Goal: Task Accomplishment & Management: Complete application form

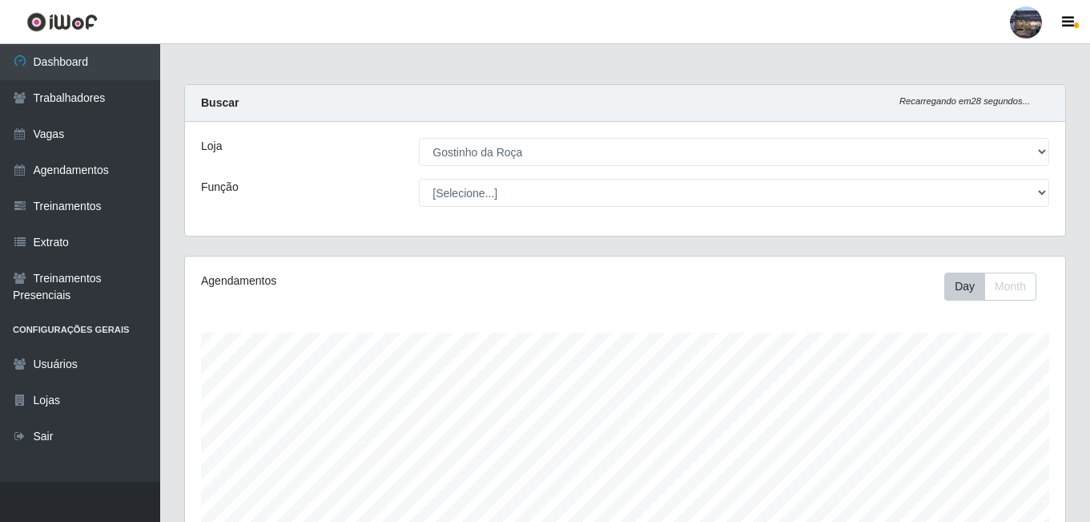
select select "303"
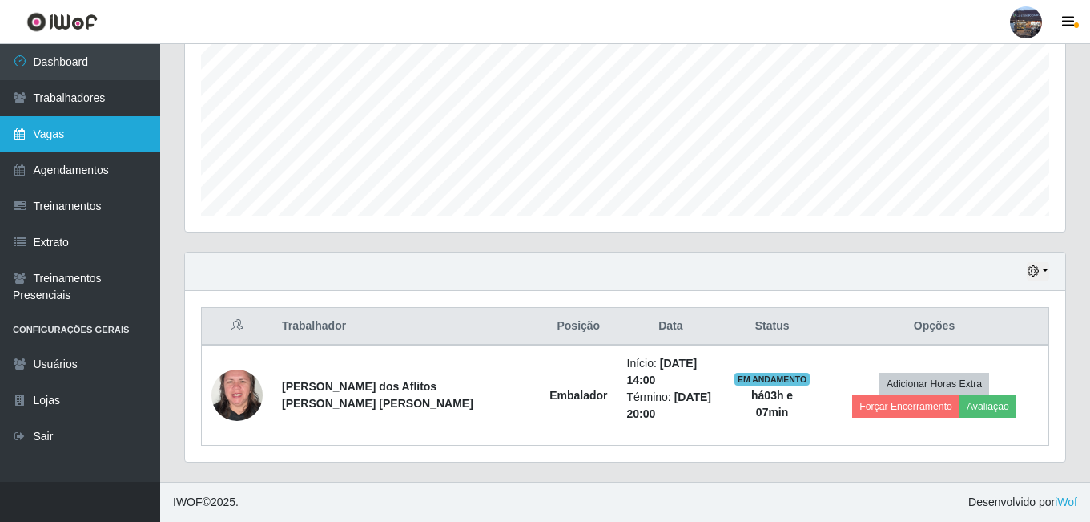
scroll to position [332, 880]
click at [119, 128] on link "Vagas" at bounding box center [80, 134] width 160 height 36
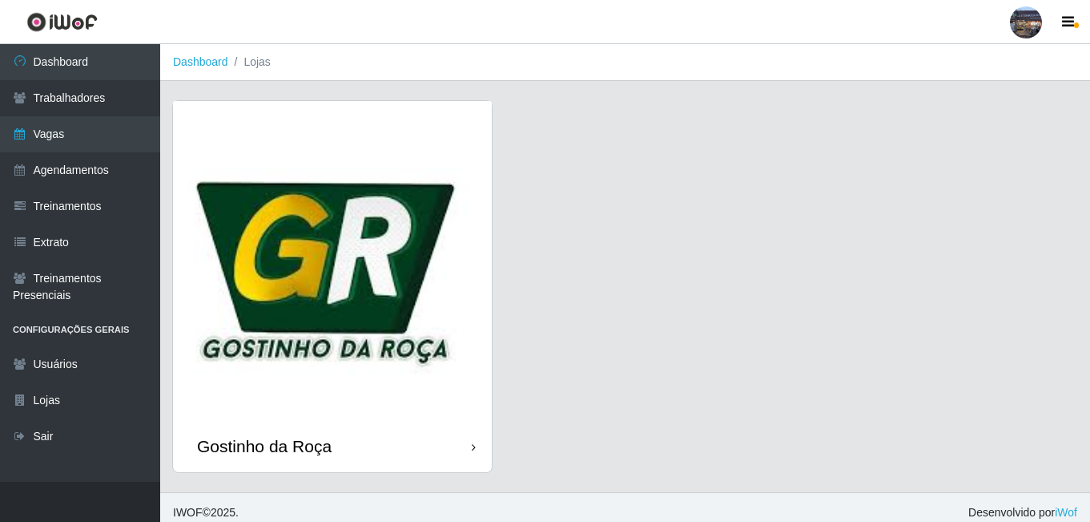
click at [438, 223] on img at bounding box center [332, 260] width 319 height 319
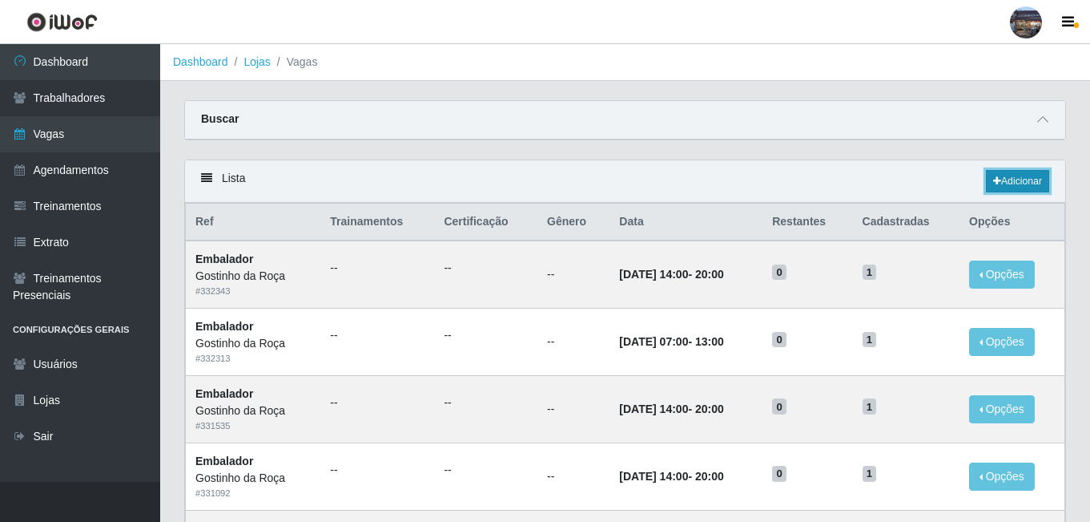
click at [1017, 187] on link "Adicionar" at bounding box center [1017, 181] width 63 height 22
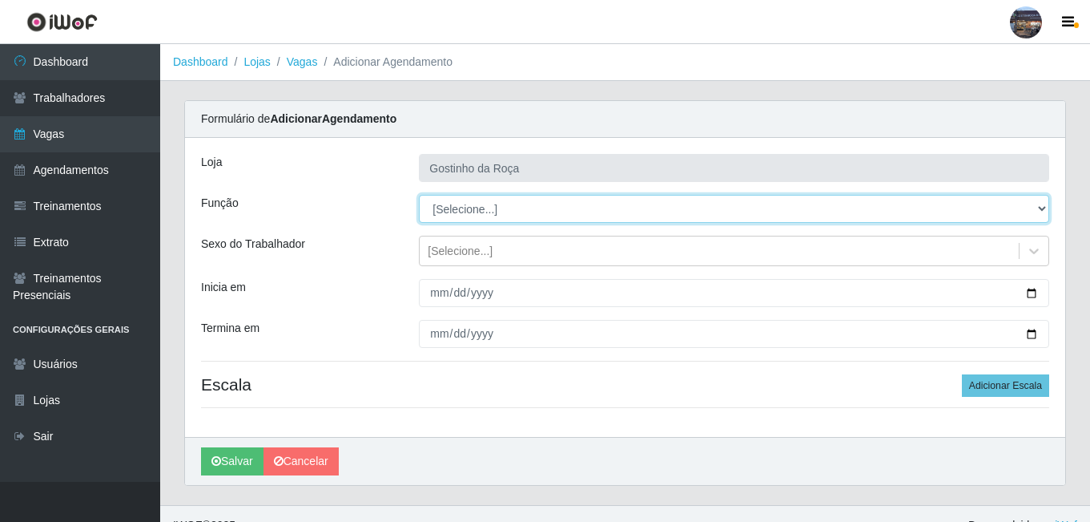
click at [542, 207] on select "[Selecione...] ASG ASG + ASG ++ Embalador Embalador + Embalador ++ Operador de …" at bounding box center [734, 209] width 630 height 28
select select "1"
click at [419, 195] on select "[Selecione...] ASG ASG + ASG ++ Embalador Embalador + Embalador ++ Operador de …" at bounding box center [734, 209] width 630 height 28
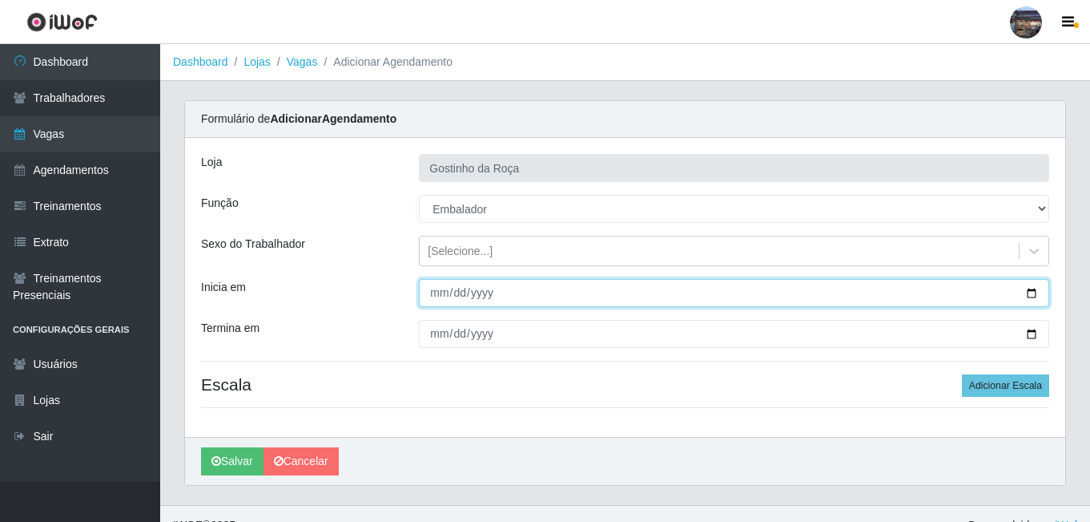
click at [1034, 297] on input "Inicia em" at bounding box center [734, 293] width 630 height 28
type input "[DATE]"
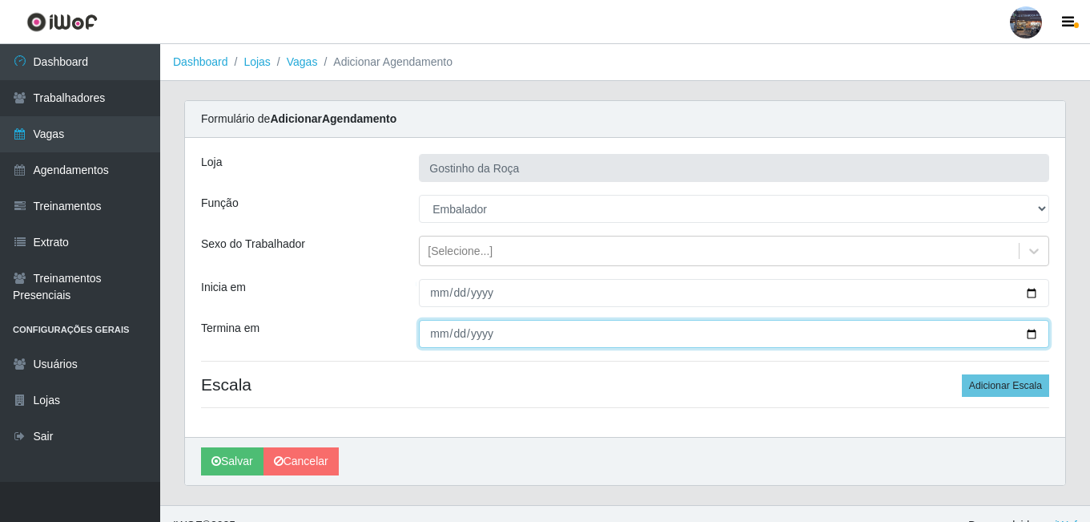
click at [1033, 335] on input "Termina em" at bounding box center [734, 334] width 630 height 28
type input "[DATE]"
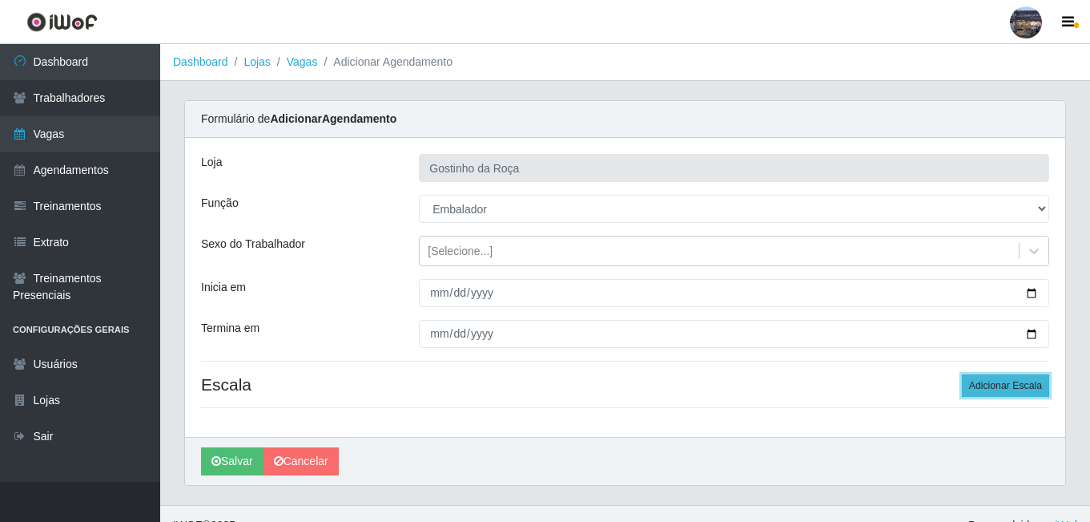
click at [1037, 378] on button "Adicionar Escala" at bounding box center [1005, 385] width 87 height 22
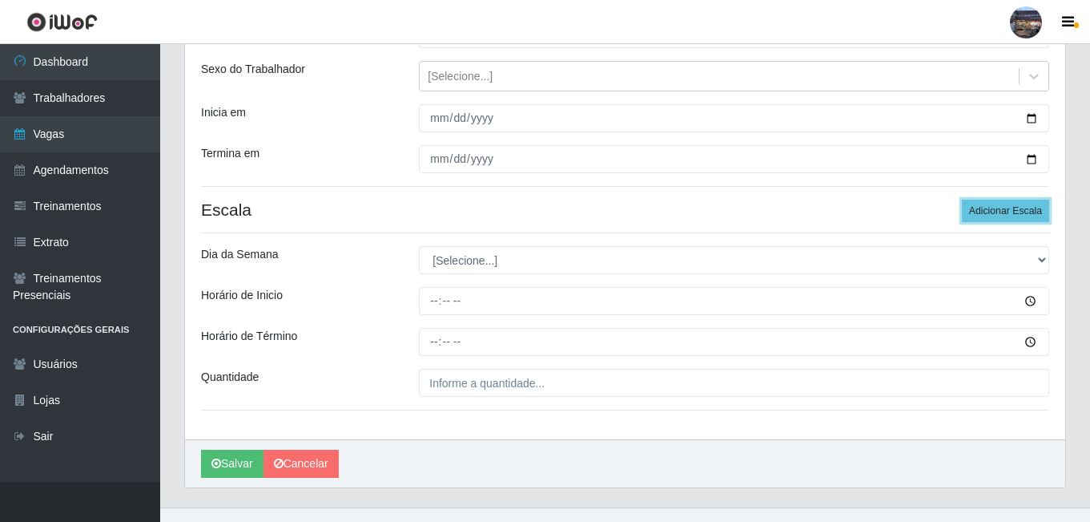
scroll to position [200, 0]
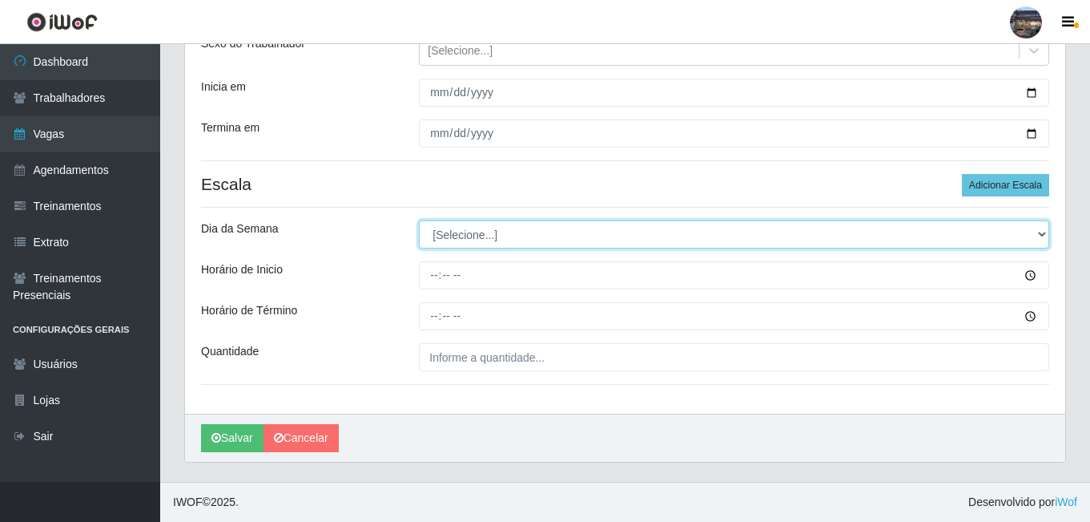
click at [529, 240] on select "[Selecione...] Segunda Terça Quarta Quinta Sexta Sábado Domingo" at bounding box center [734, 234] width 630 height 28
select select "4"
click at [419, 220] on select "[Selecione...] Segunda Terça Quarta Quinta Sexta Sábado Domingo" at bounding box center [734, 234] width 630 height 28
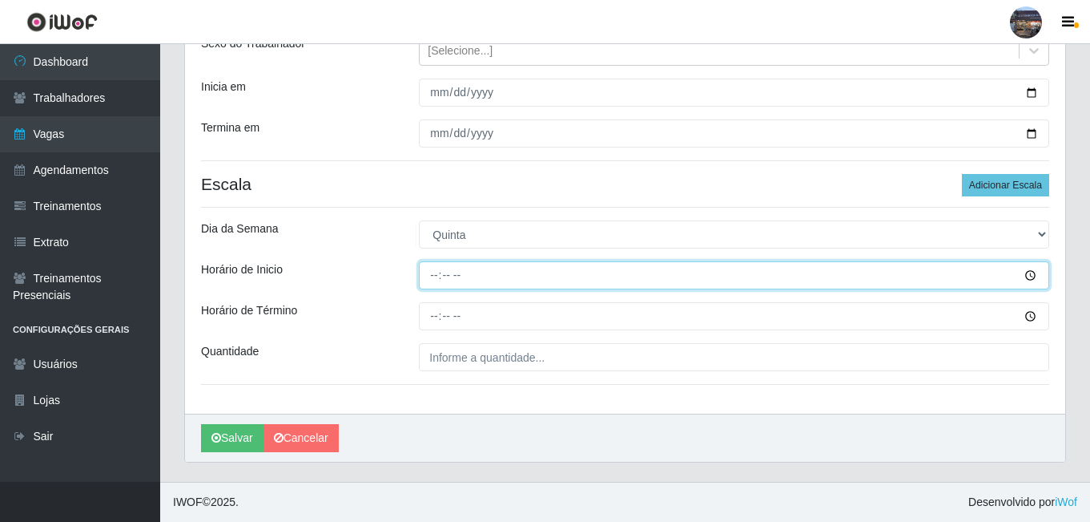
click at [441, 276] on input "Horário de Inicio" at bounding box center [734, 275] width 630 height 28
type input "07:00"
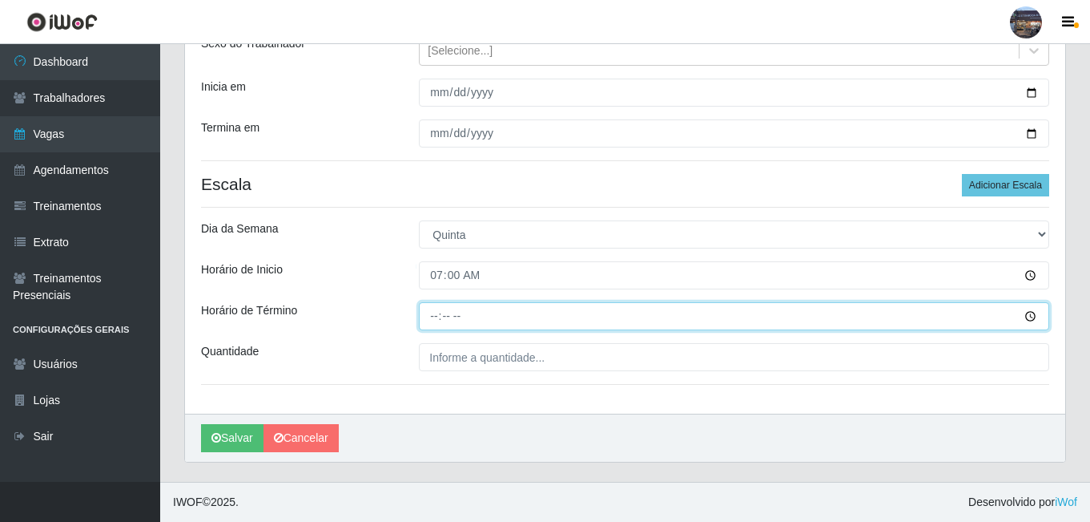
click at [433, 319] on input "Horário de Término" at bounding box center [734, 316] width 630 height 28
type input "13:00"
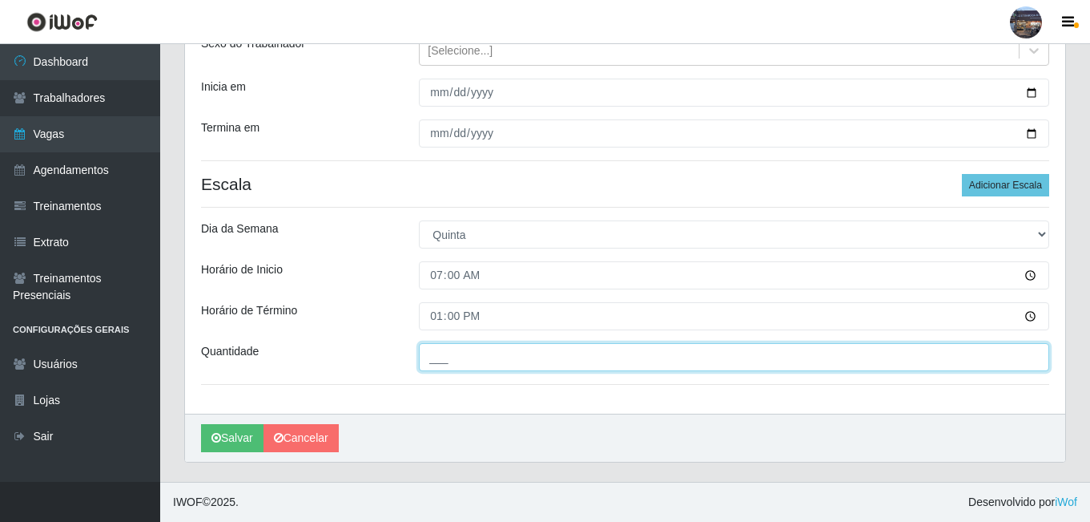
click at [481, 357] on input "___" at bounding box center [734, 357] width 630 height 28
type input "1__"
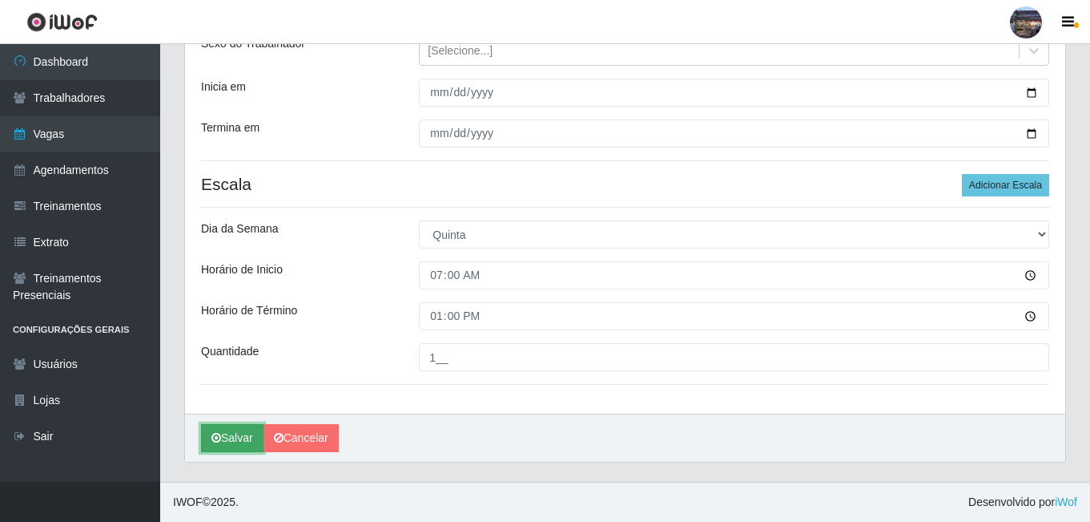
click at [252, 441] on button "Salvar" at bounding box center [232, 438] width 62 height 28
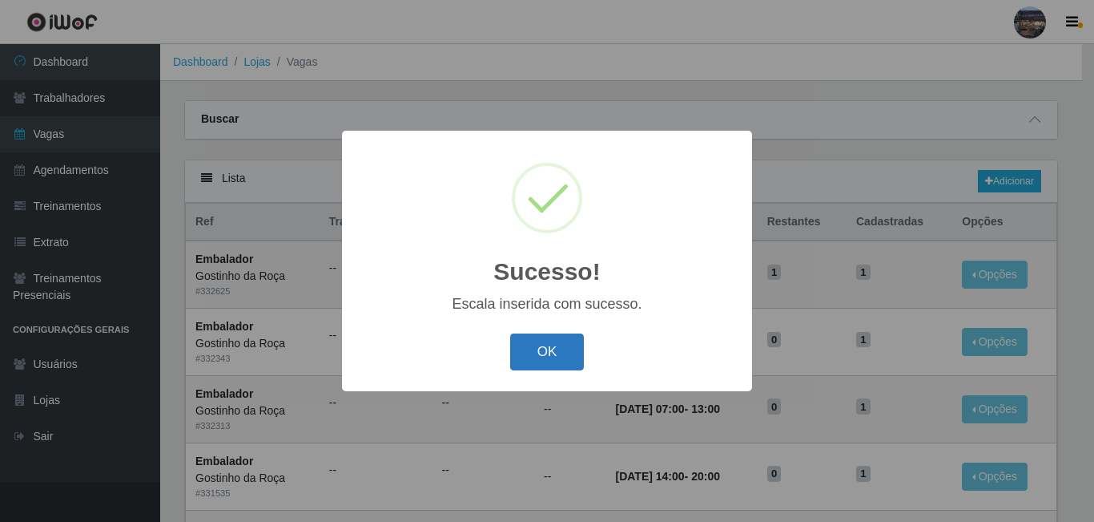
click at [540, 353] on button "OK" at bounding box center [547, 352] width 75 height 38
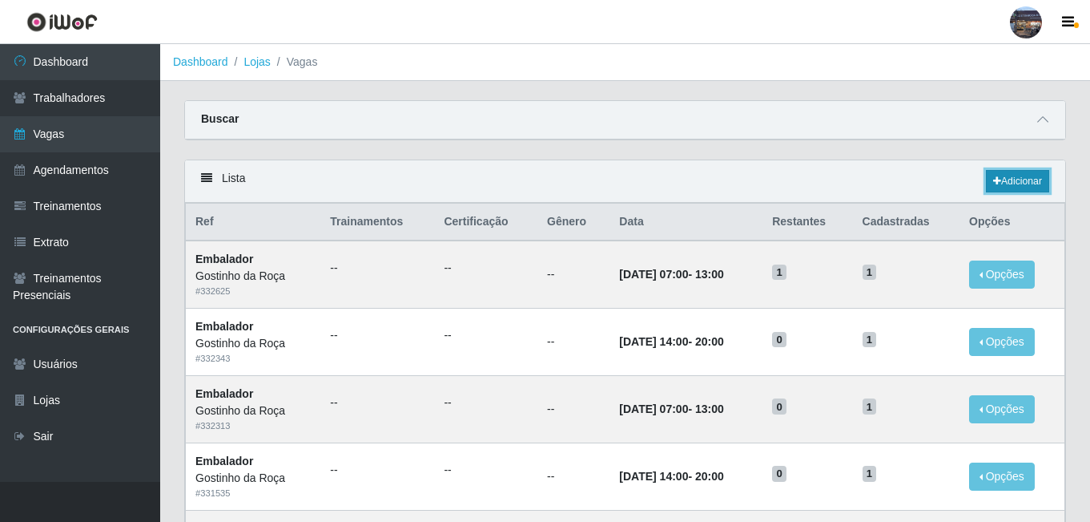
click at [1009, 180] on link "Adicionar" at bounding box center [1017, 181] width 63 height 22
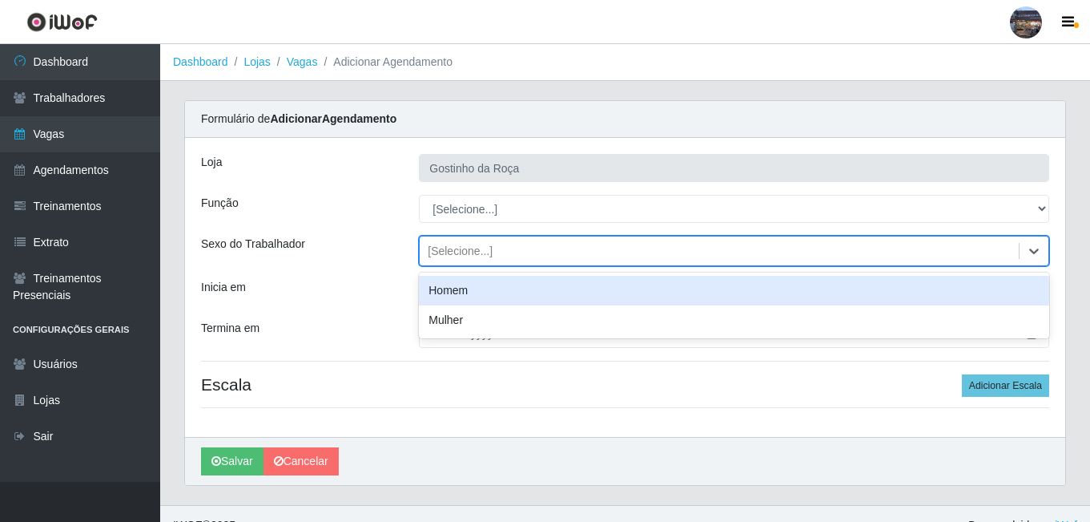
click at [473, 253] on div "[Selecione...]" at bounding box center [460, 251] width 65 height 17
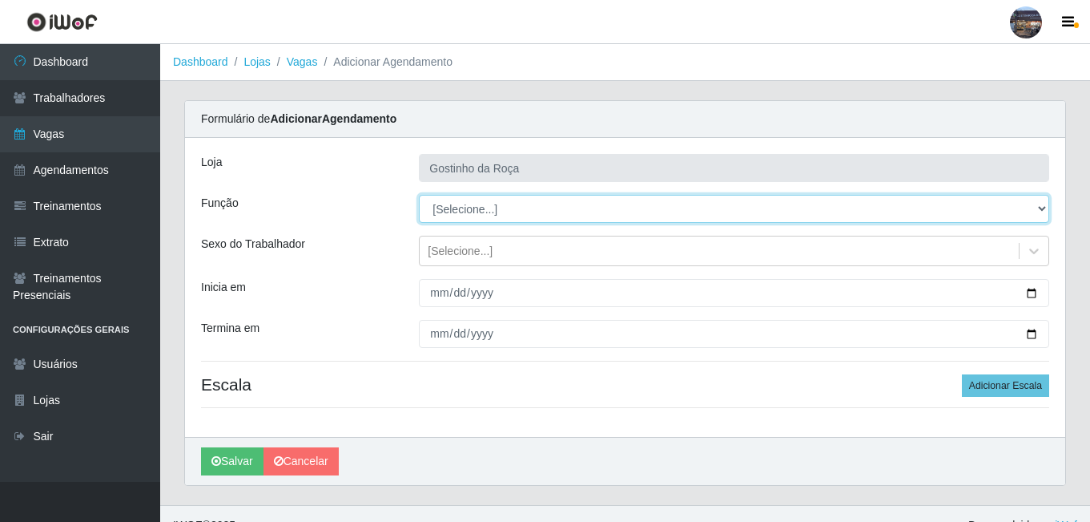
click at [467, 210] on select "[Selecione...] ASG ASG + ASG ++ Embalador Embalador + Embalador ++ Operador de …" at bounding box center [734, 209] width 630 height 28
select select "1"
click at [419, 195] on select "[Selecione...] ASG ASG + ASG ++ Embalador Embalador + Embalador ++ Operador de …" at bounding box center [734, 209] width 630 height 28
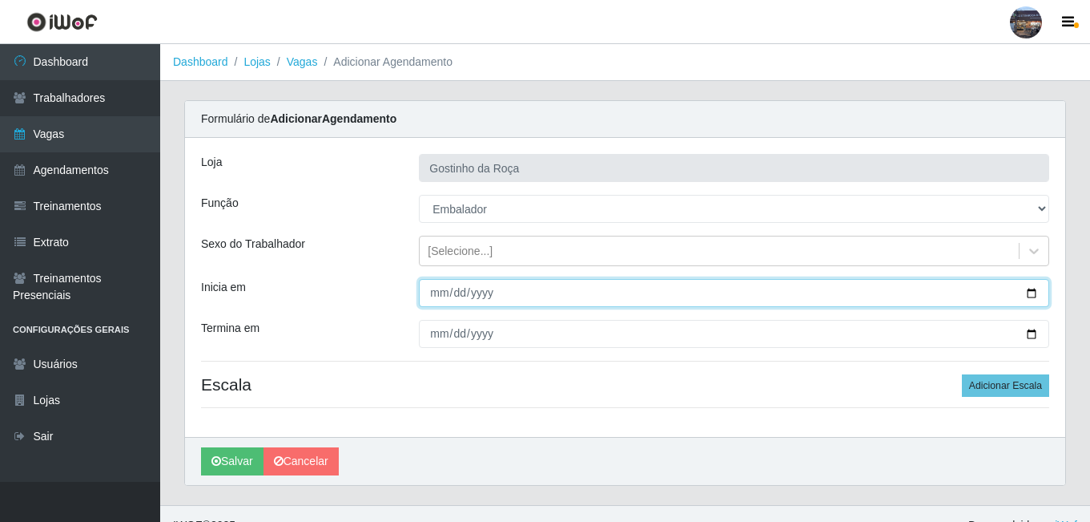
click at [1030, 296] on input "Inicia em" at bounding box center [734, 293] width 630 height 28
type input "[DATE]"
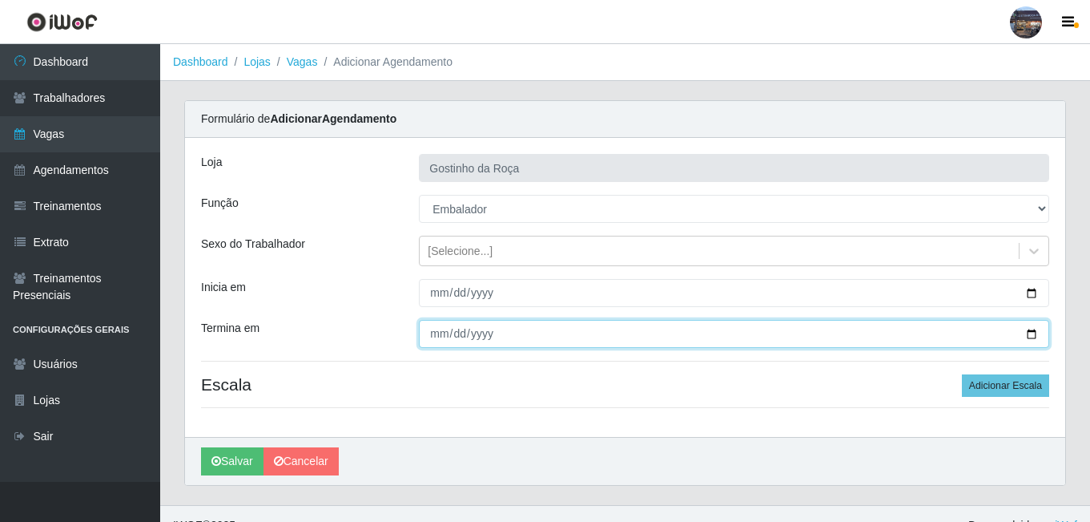
drag, startPoint x: 1031, startPoint y: 328, endPoint x: 943, endPoint y: 304, distance: 91.3
click at [1029, 329] on input "Termina em" at bounding box center [734, 334] width 630 height 28
type input "[DATE]"
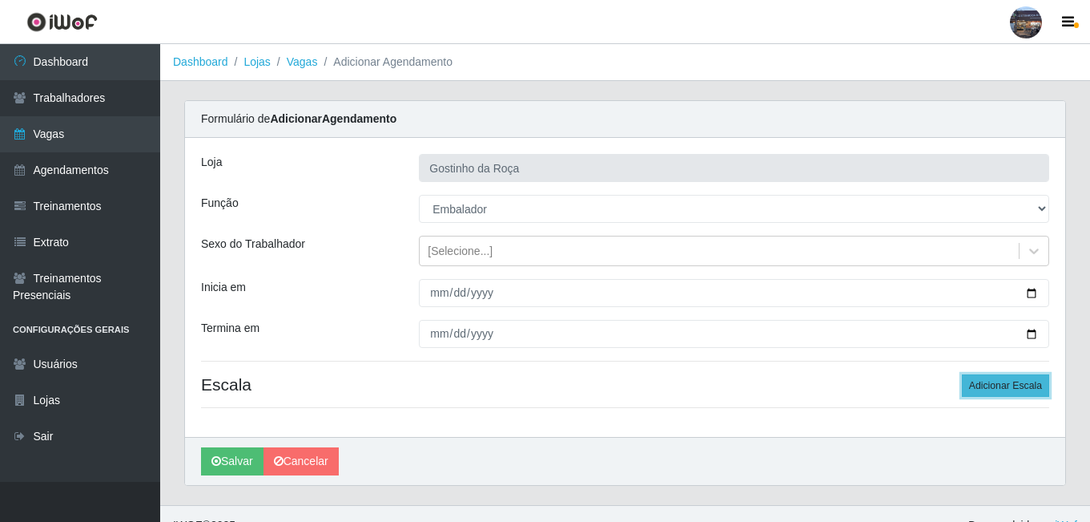
click at [1002, 384] on button "Adicionar Escala" at bounding box center [1005, 385] width 87 height 22
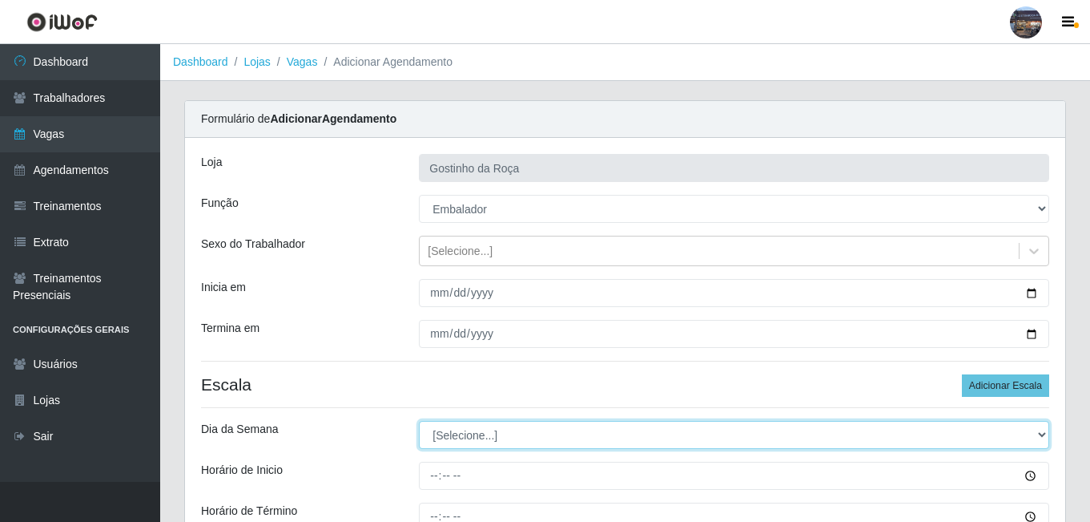
click at [547, 434] on select "[Selecione...] Segunda Terça Quarta Quinta Sexta Sábado Domingo" at bounding box center [734, 435] width 630 height 28
select select "4"
click at [419, 421] on select "[Selecione...] Segunda Terça Quarta Quinta Sexta Sábado Domingo" at bounding box center [734, 435] width 630 height 28
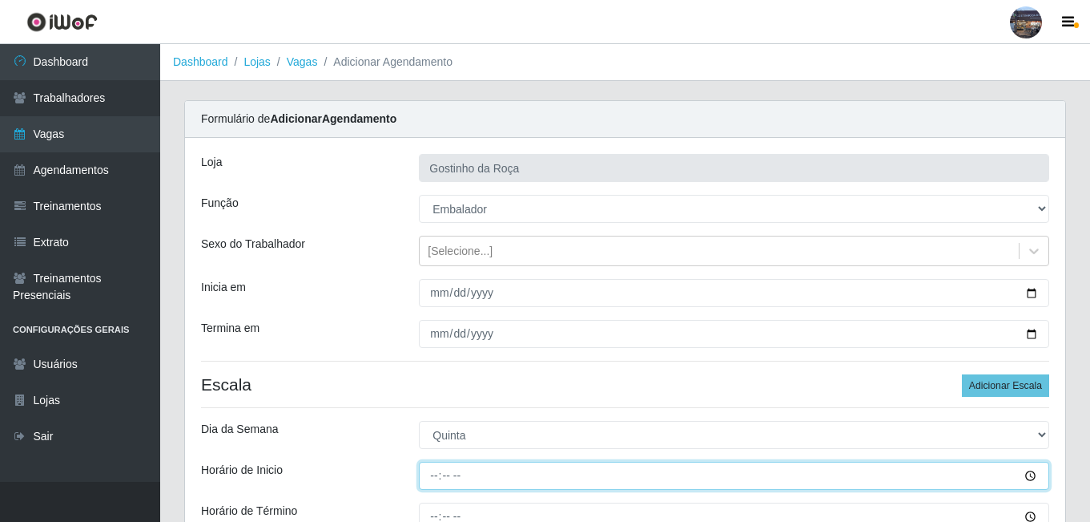
click at [437, 474] on input "Horário de Inicio" at bounding box center [734, 475] width 630 height 28
type input "14:00"
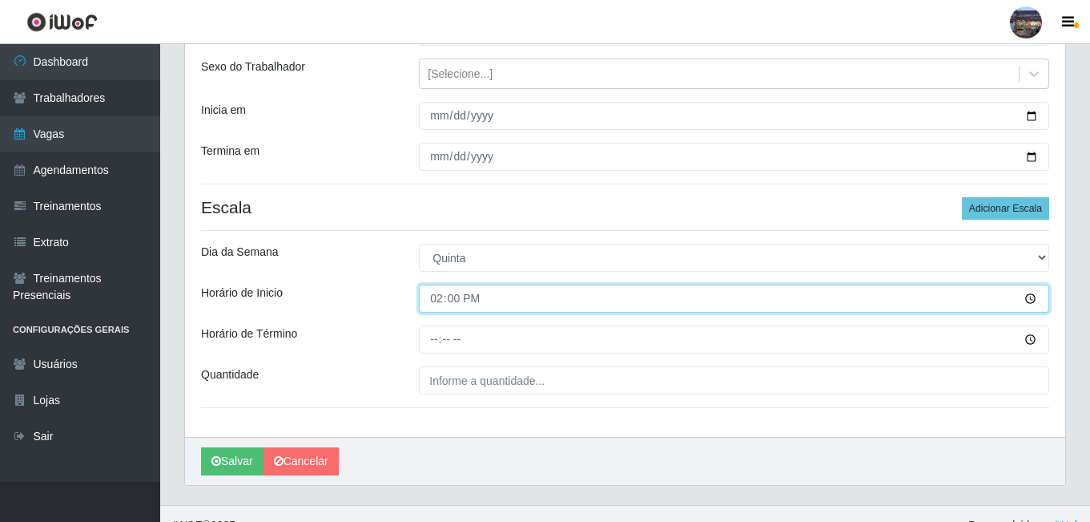
scroll to position [187, 0]
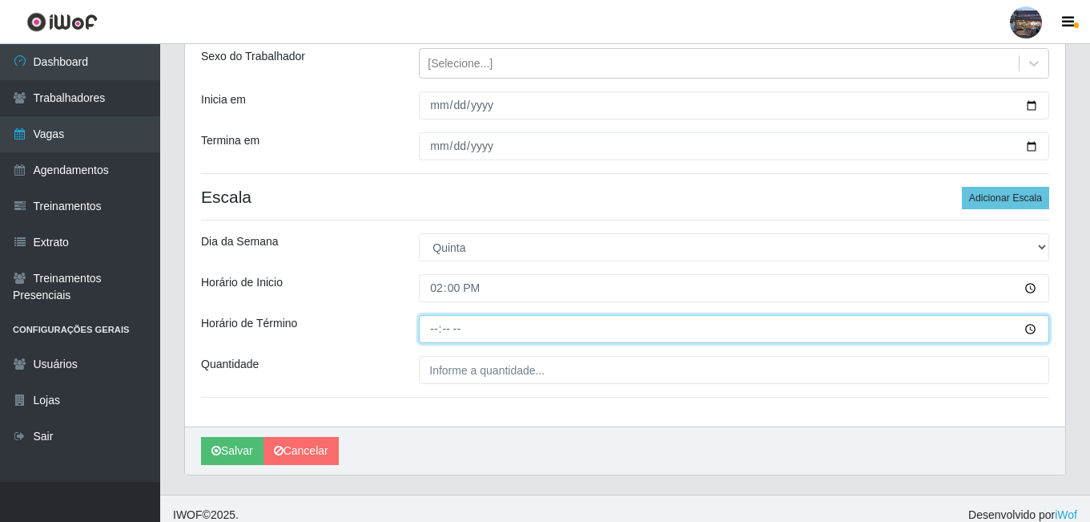
click at [433, 330] on input "Horário de Término" at bounding box center [734, 329] width 630 height 28
type input "20:00"
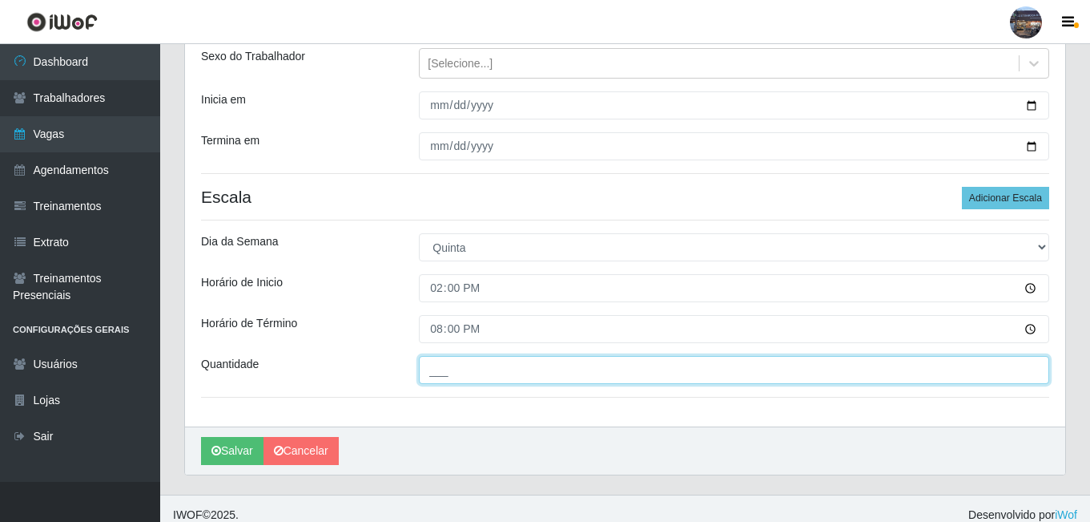
click at [464, 373] on input "___" at bounding box center [734, 370] width 630 height 28
type input "1__"
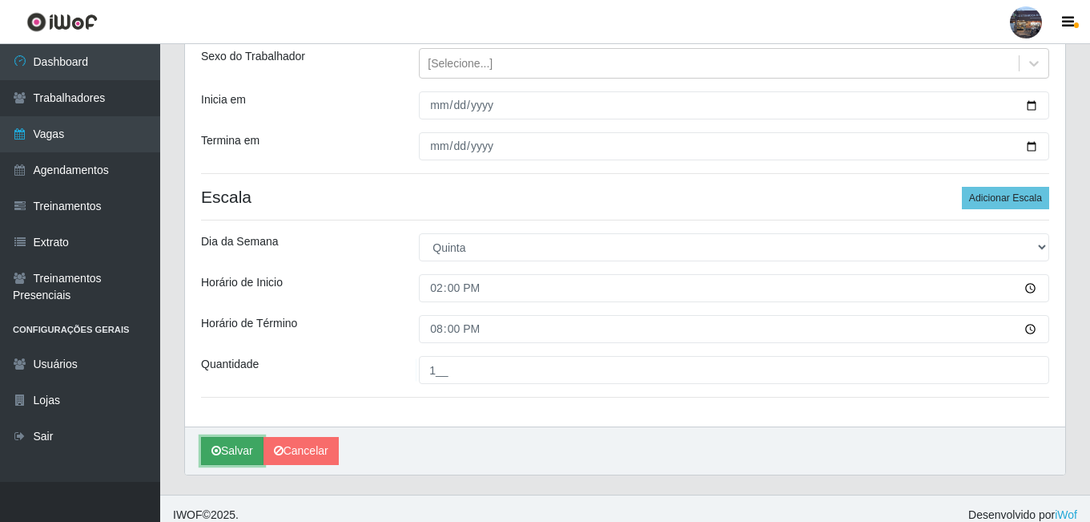
click at [253, 457] on button "Salvar" at bounding box center [232, 451] width 62 height 28
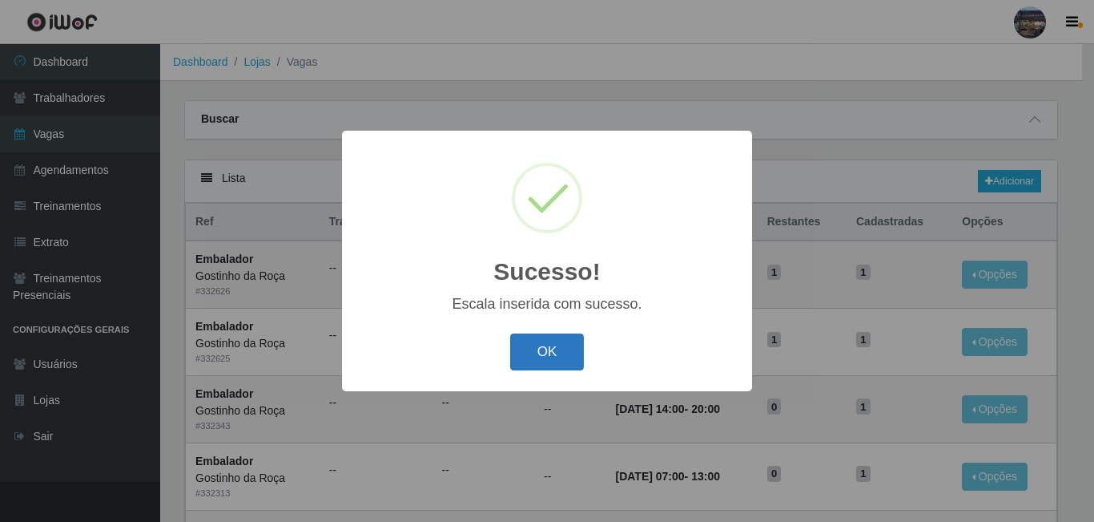
click at [574, 345] on button "OK" at bounding box center [547, 352] width 75 height 38
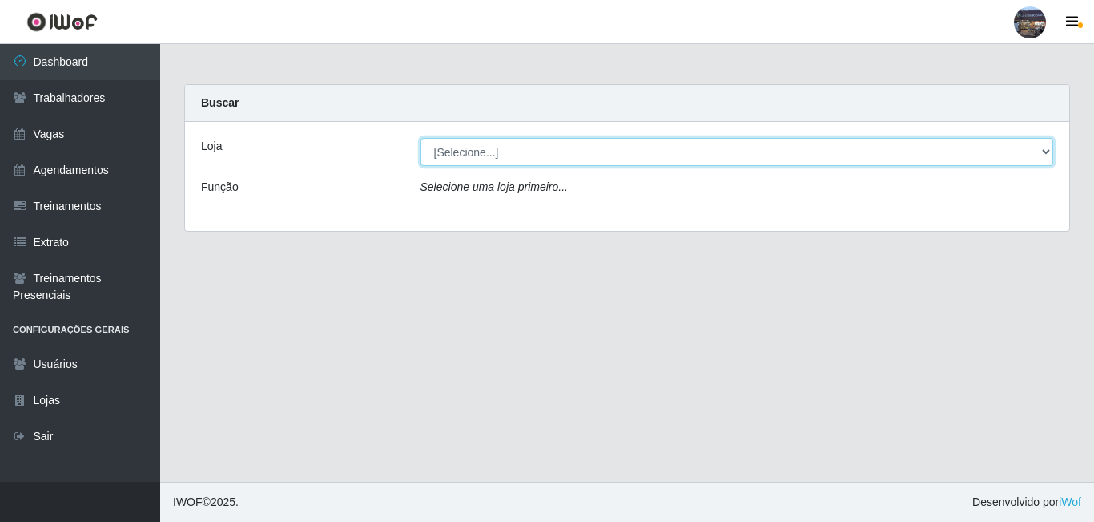
click at [484, 160] on select "[Selecione...] Gostinho da Roça" at bounding box center [738, 152] width 634 height 28
select select "303"
click at [421, 138] on select "[Selecione...] Gostinho da Roça" at bounding box center [738, 152] width 634 height 28
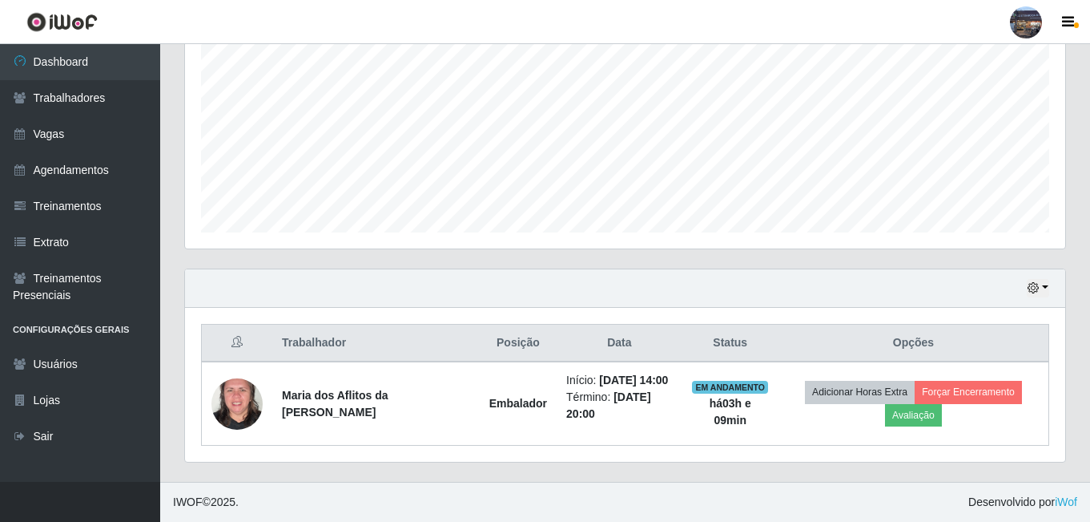
scroll to position [357, 0]
